Goal: Transaction & Acquisition: Purchase product/service

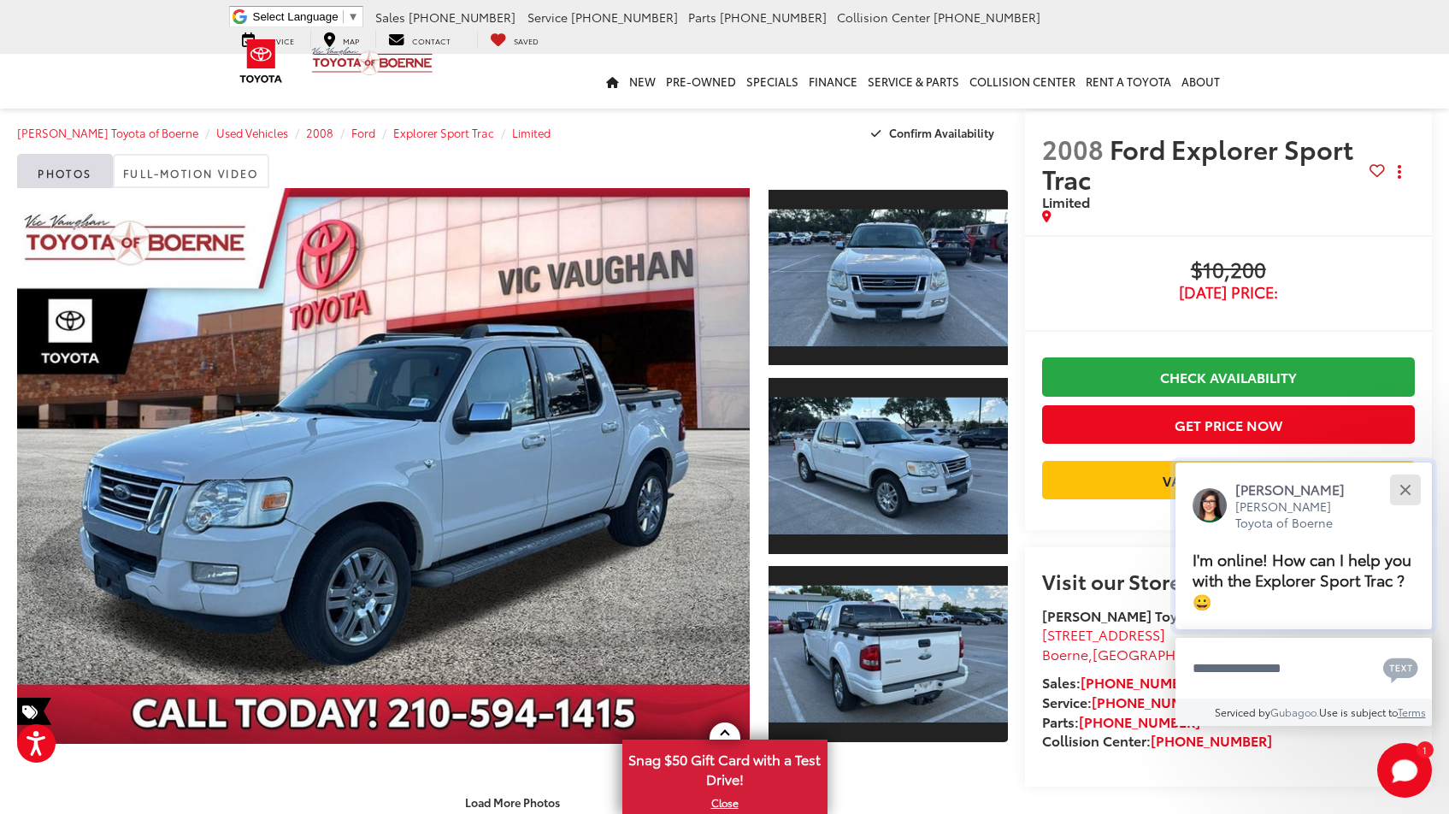
click at [1410, 492] on button "Close" at bounding box center [1405, 489] width 37 height 37
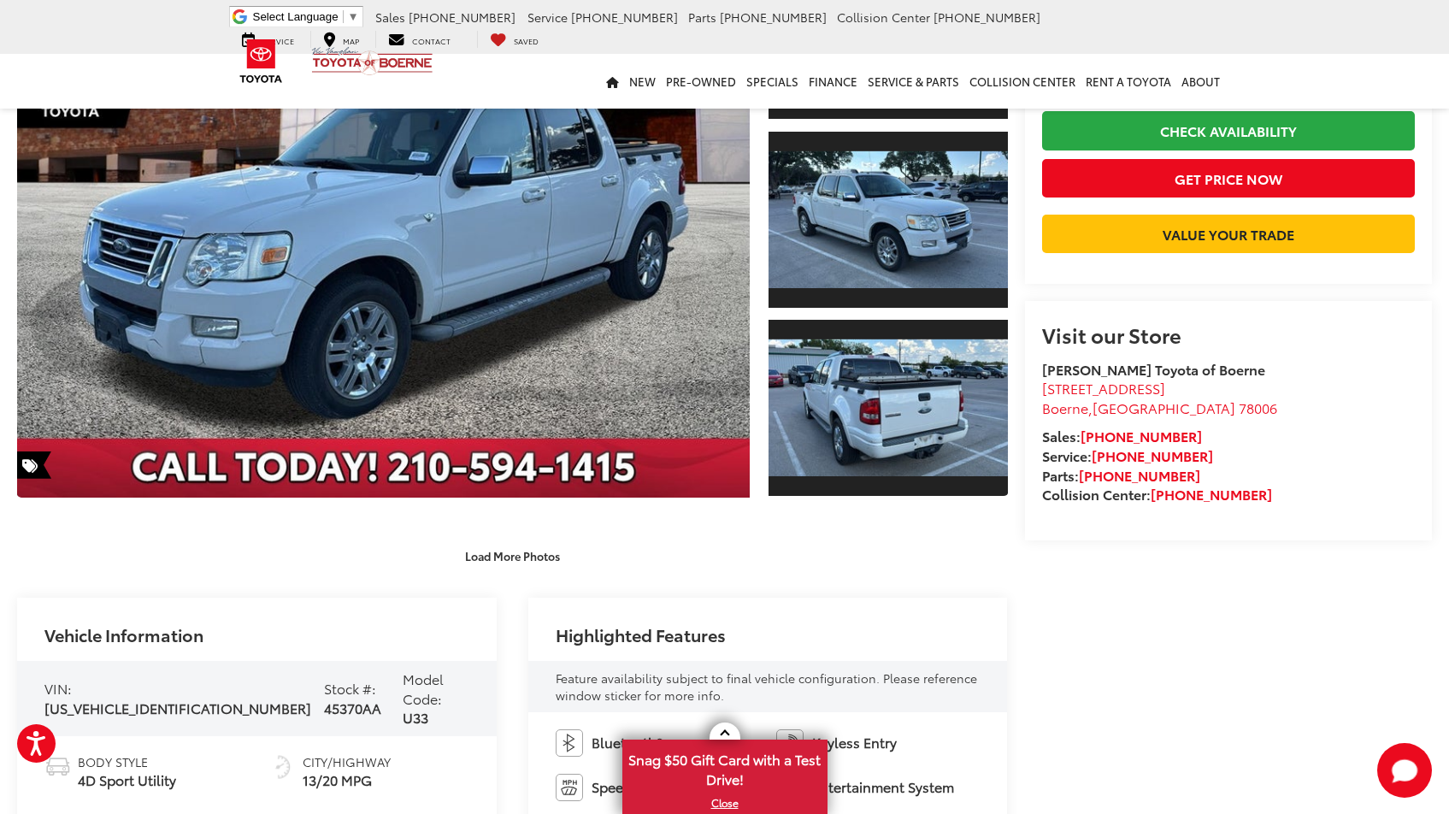
scroll to position [233, 0]
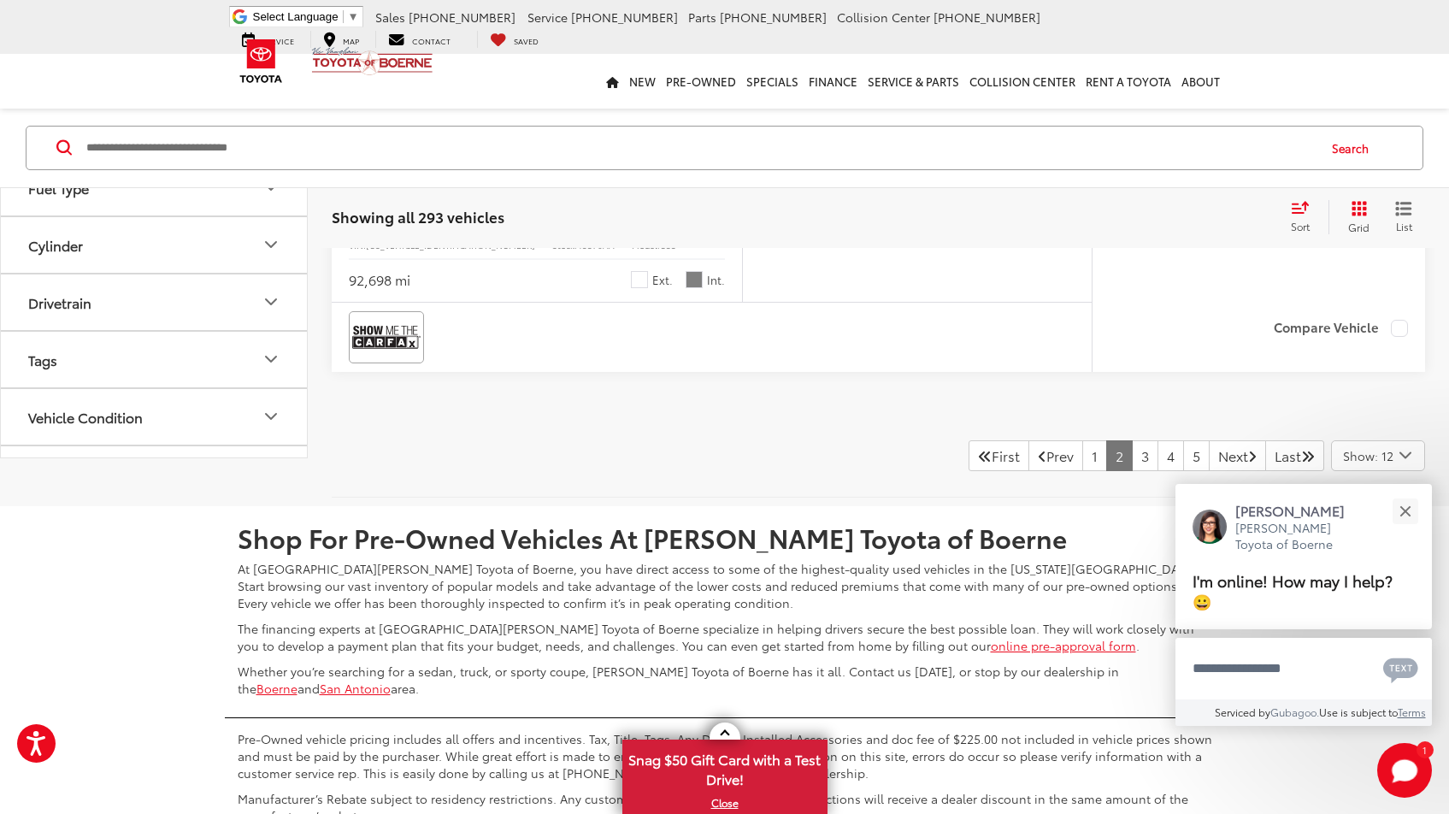
scroll to position [7003, 0]
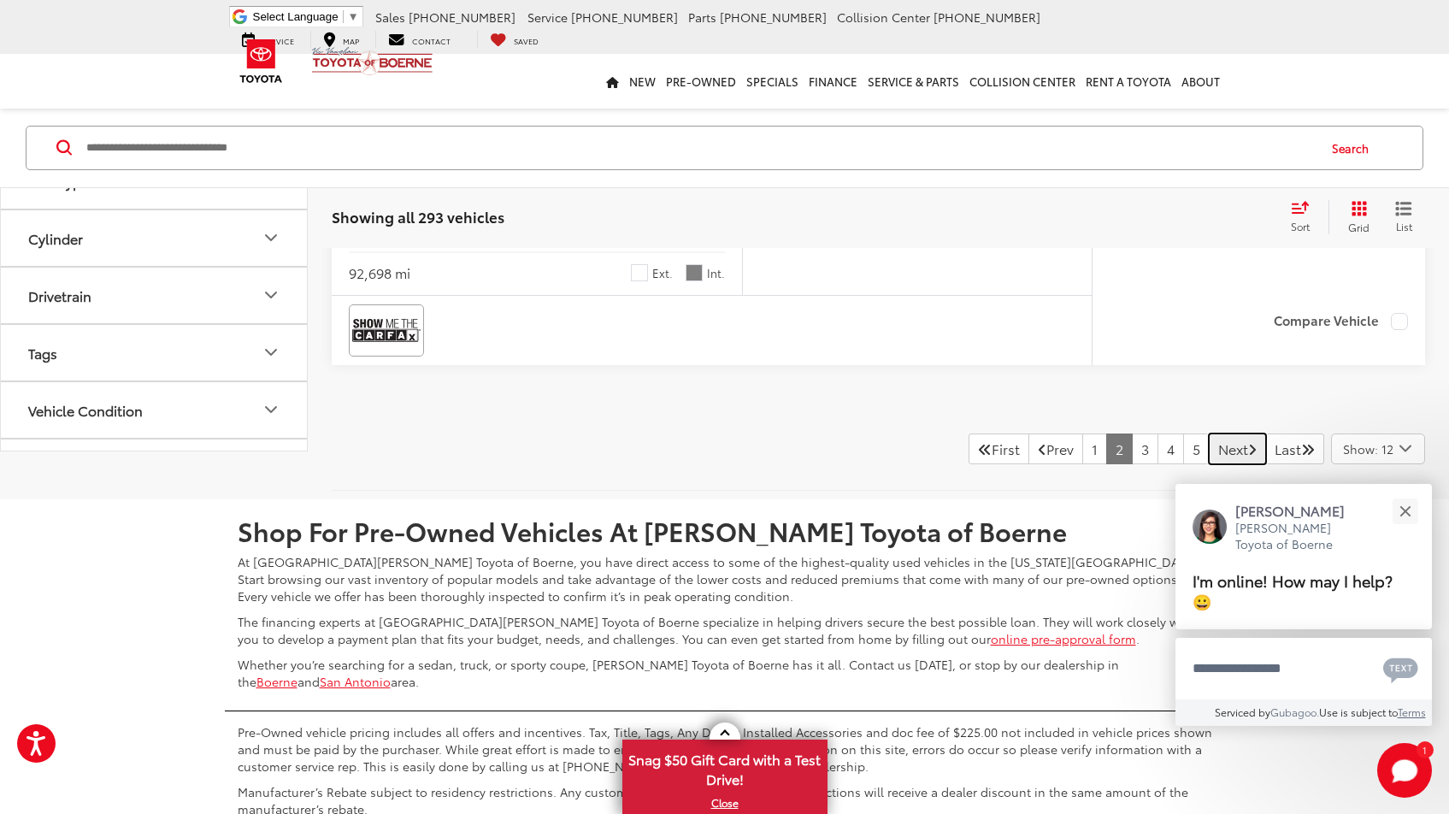
click at [1209, 457] on link "Next" at bounding box center [1237, 449] width 57 height 31
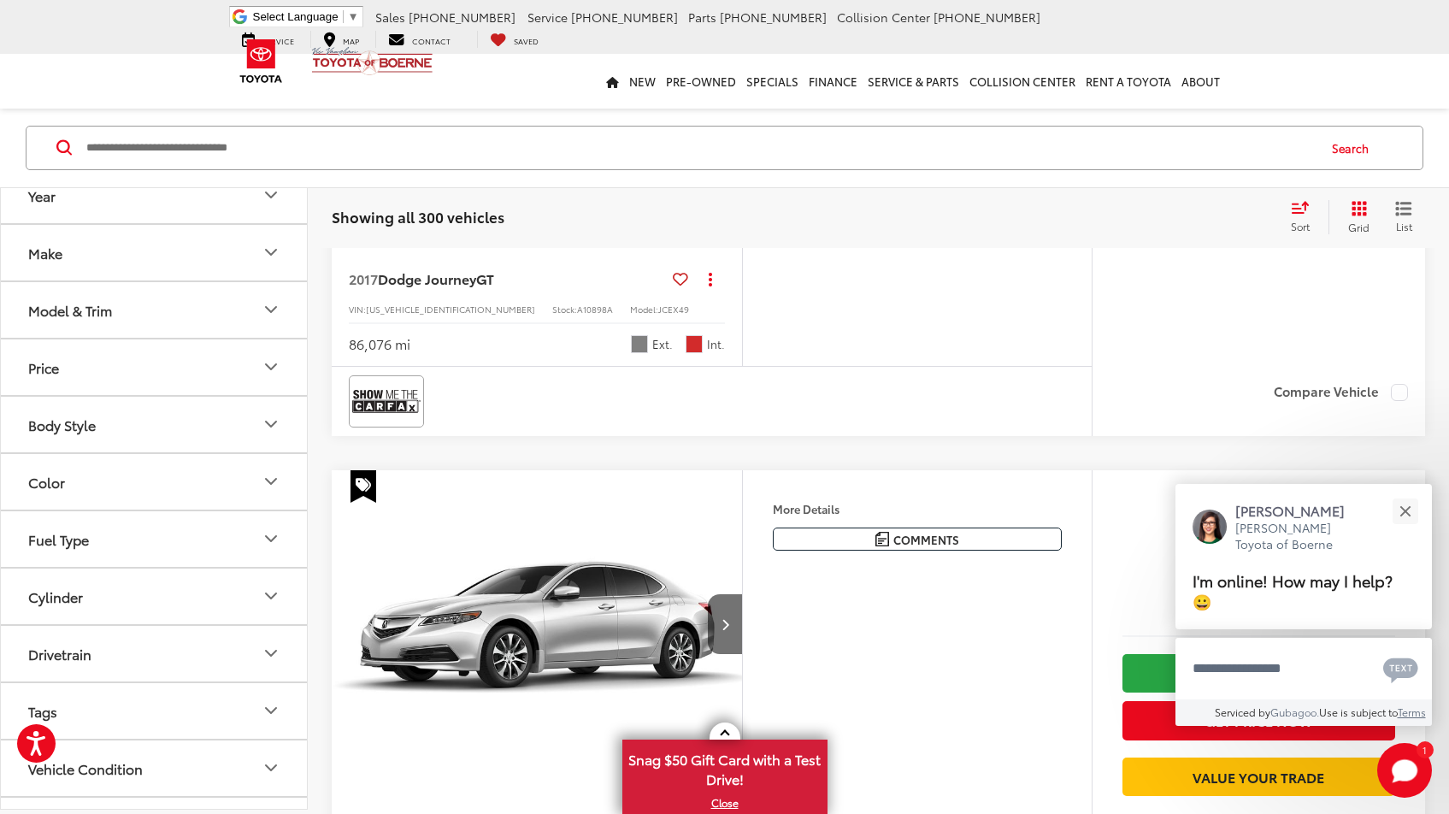
scroll to position [2983, 0]
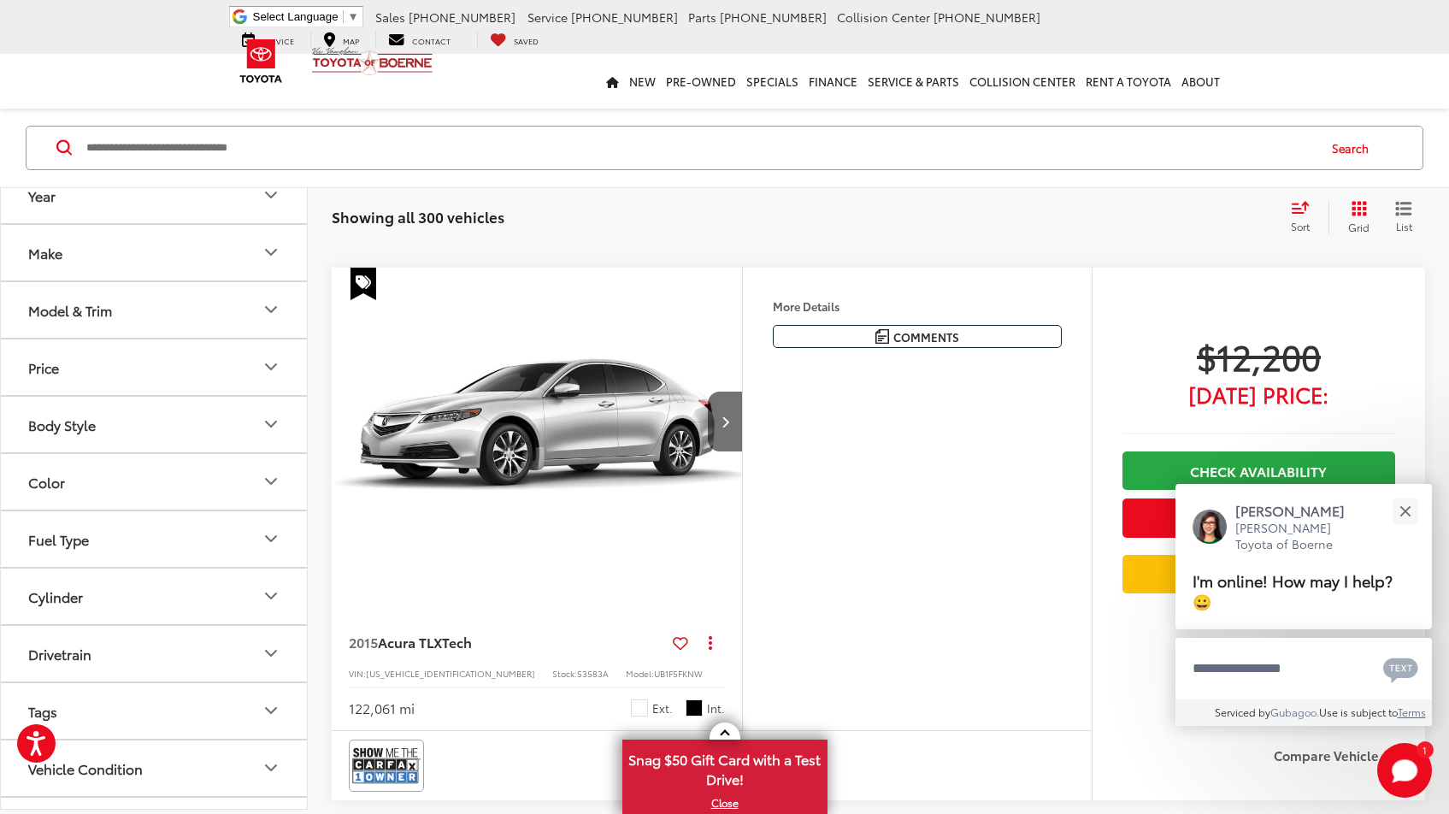
click at [588, 440] on img "2015 Acura TLX Tech 0" at bounding box center [537, 423] width 413 height 310
